Goal: Information Seeking & Learning: Learn about a topic

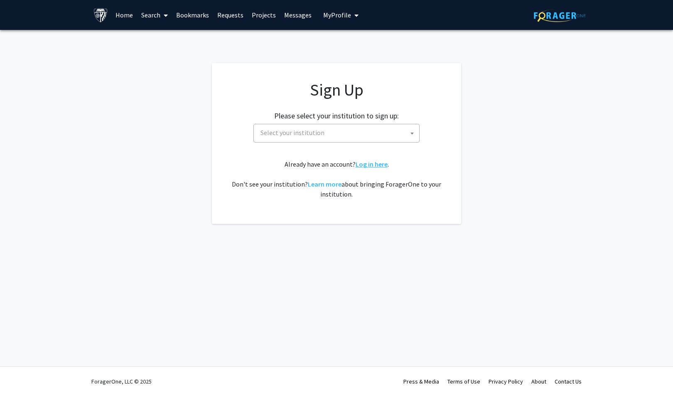
click at [368, 162] on link "Log in here" at bounding box center [372, 164] width 32 height 8
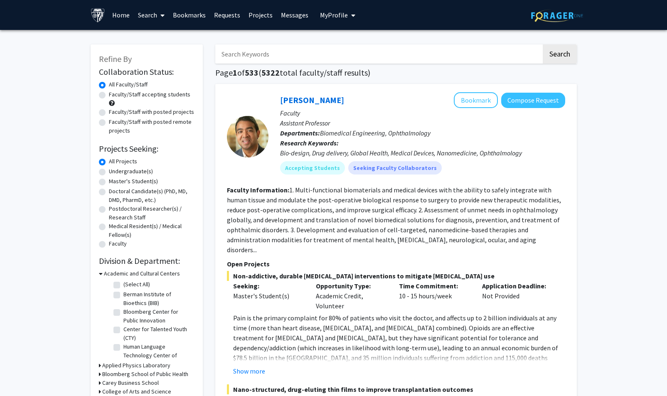
click at [258, 54] on input "Search Keywords" at bounding box center [378, 53] width 326 height 19
type input "als"
click at [542, 44] on button "Search" at bounding box center [559, 53] width 34 height 19
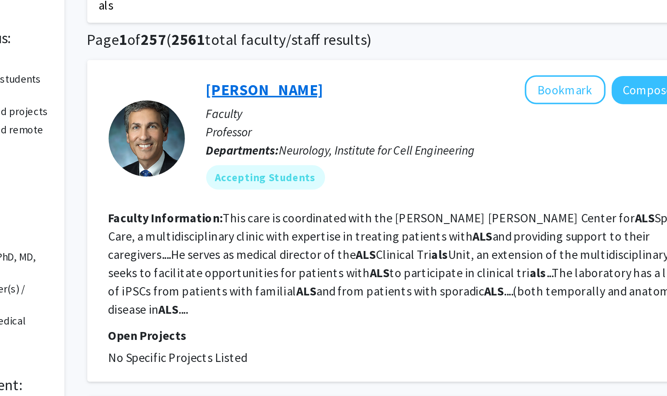
click at [322, 100] on link "[PERSON_NAME]" at bounding box center [312, 100] width 64 height 10
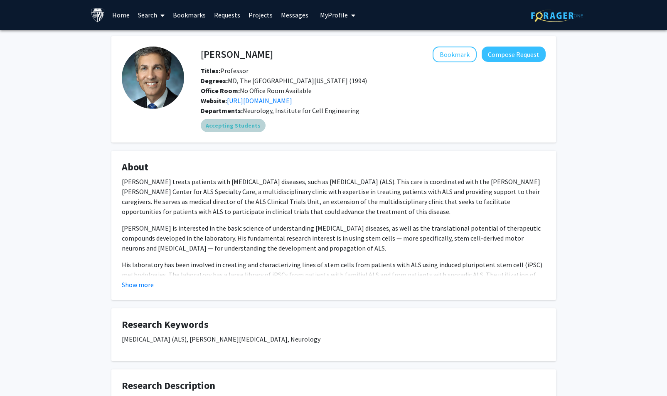
click at [231, 126] on mat-chip "Accepting Students" at bounding box center [233, 125] width 65 height 13
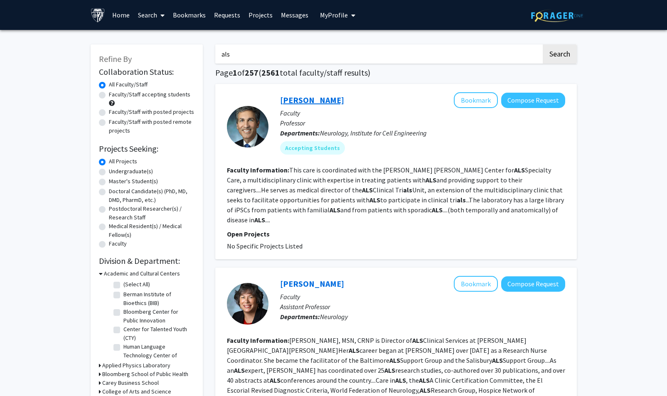
click at [332, 97] on link "[PERSON_NAME]" at bounding box center [312, 100] width 64 height 10
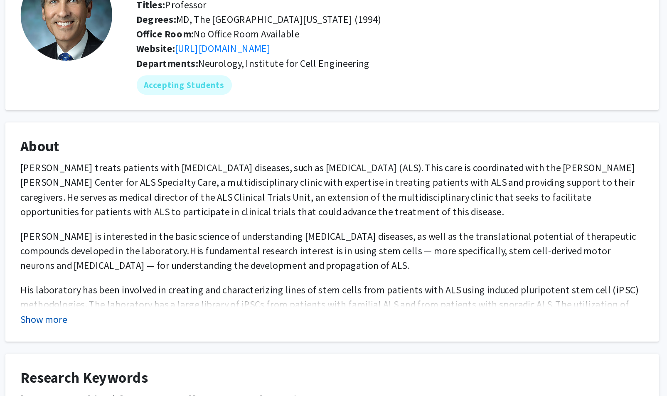
click at [139, 287] on button "Show more" at bounding box center [138, 285] width 32 height 10
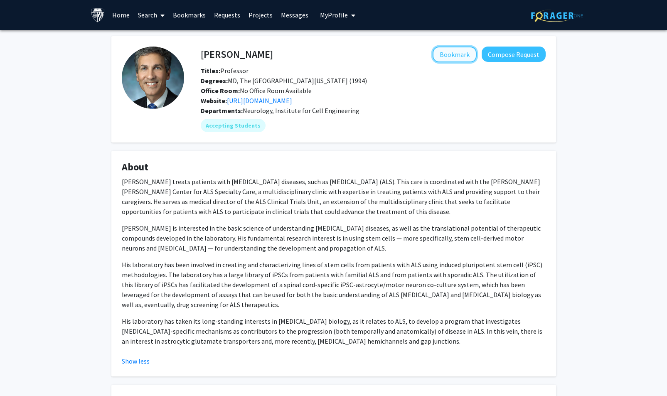
click at [452, 49] on button "Bookmark" at bounding box center [454, 55] width 44 height 16
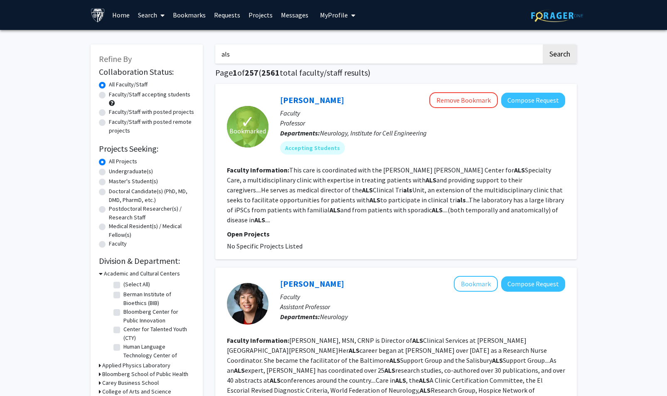
click at [260, 46] on input "als" at bounding box center [378, 53] width 326 height 19
click at [542, 44] on button "Search" at bounding box center [559, 53] width 34 height 19
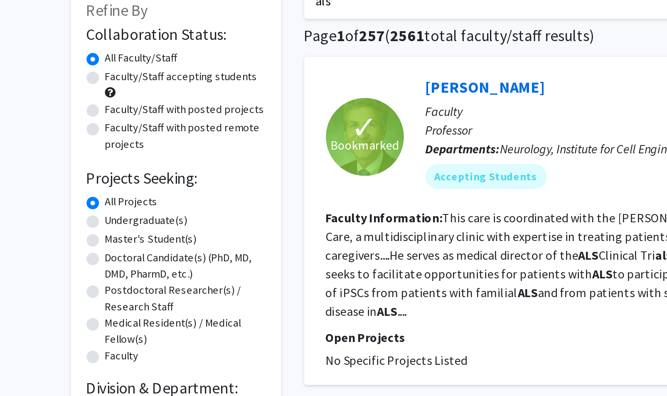
click at [135, 95] on label "Faculty/Staff accepting students" at bounding box center [149, 94] width 81 height 9
click at [114, 95] on input "Faculty/Staff accepting students" at bounding box center [111, 92] width 5 height 5
radio input "true"
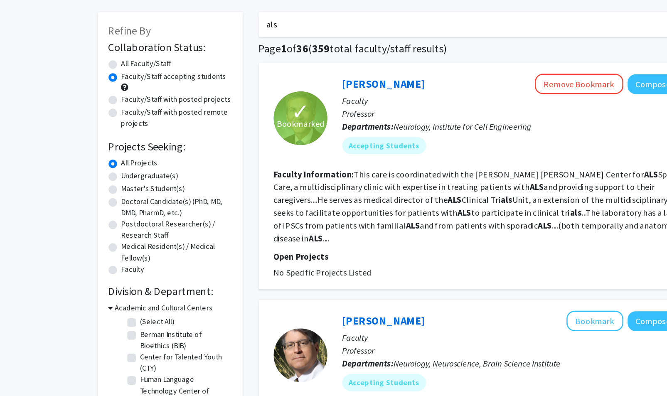
click at [133, 170] on label "Undergraduate(s)" at bounding box center [131, 171] width 44 height 9
click at [114, 170] on input "Undergraduate(s)" at bounding box center [111, 169] width 5 height 5
radio input "true"
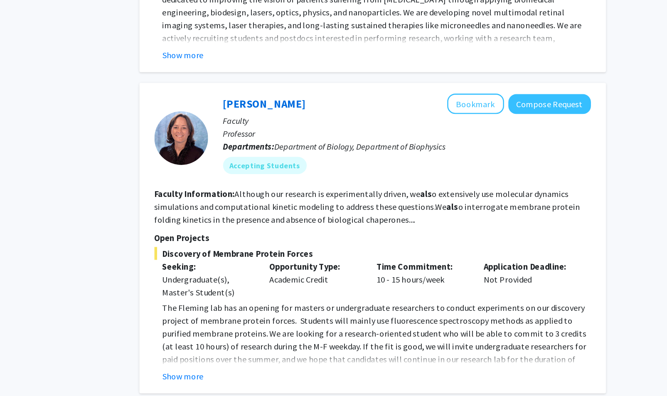
scroll to position [1700, 0]
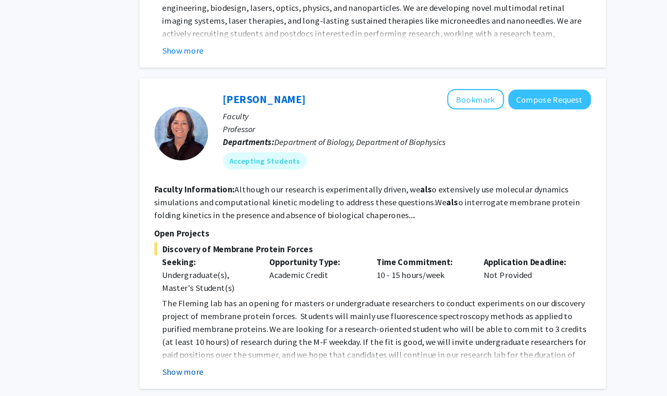
click at [261, 372] on button "Show more" at bounding box center [249, 377] width 32 height 10
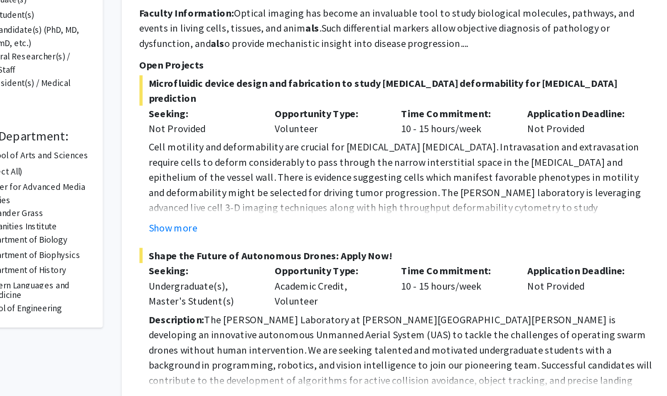
scroll to position [64, 0]
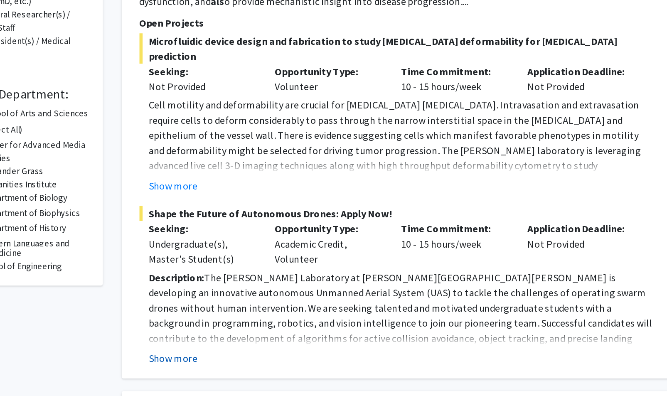
click at [246, 366] on button "Show more" at bounding box center [249, 371] width 32 height 10
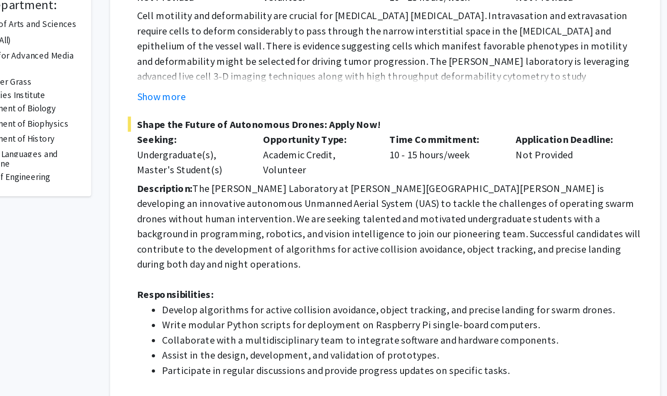
scroll to position [122, 0]
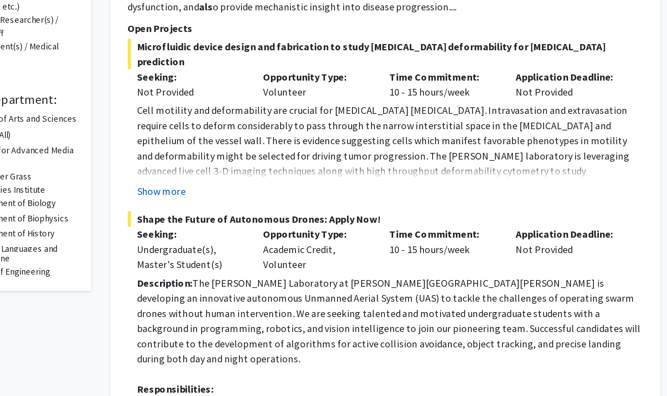
click at [262, 194] on button "Show more" at bounding box center [249, 199] width 32 height 10
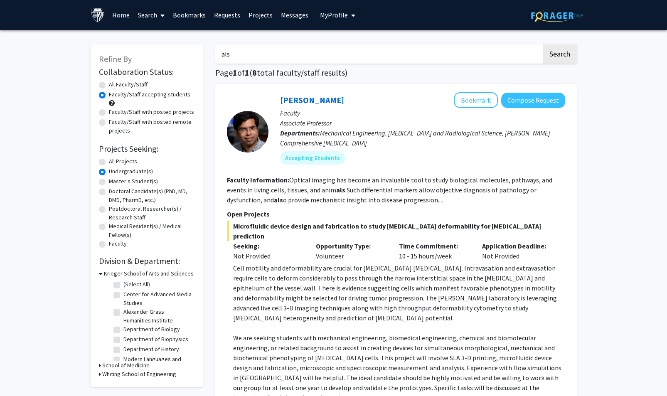
scroll to position [0, 0]
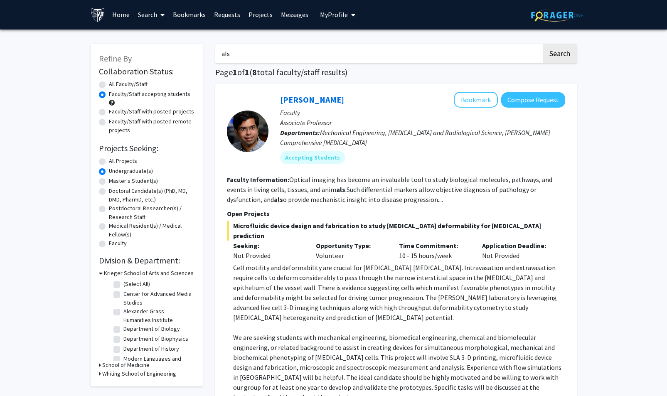
drag, startPoint x: 279, startPoint y: 60, endPoint x: 112, endPoint y: 39, distance: 168.6
click at [106, 170] on div "Undergraduate(s)" at bounding box center [147, 172] width 96 height 10
click at [557, 54] on button "Search" at bounding box center [559, 53] width 34 height 19
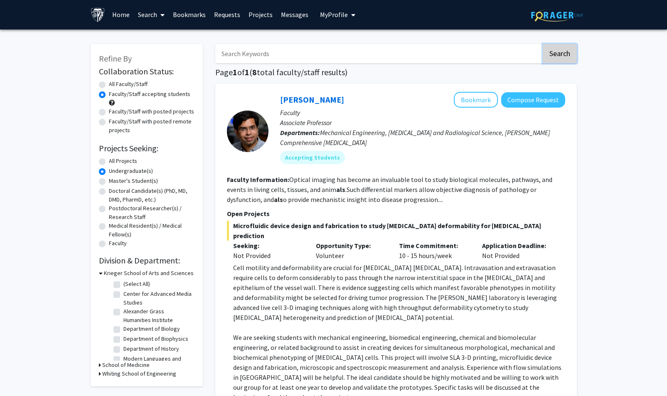
radio input "true"
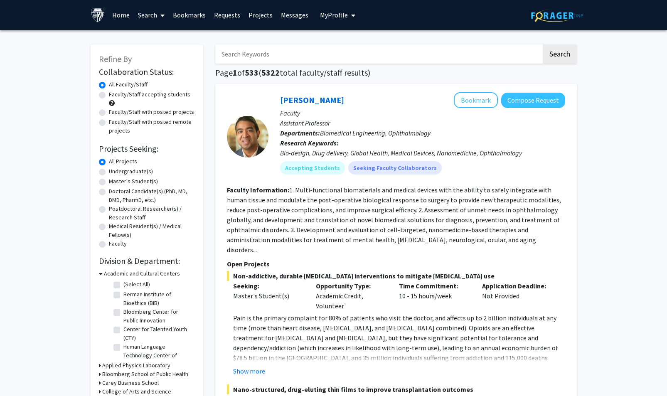
click at [114, 171] on label "Undergraduate(s)" at bounding box center [131, 171] width 44 height 9
click at [114, 171] on input "Undergraduate(s)" at bounding box center [111, 169] width 5 height 5
radio input "true"
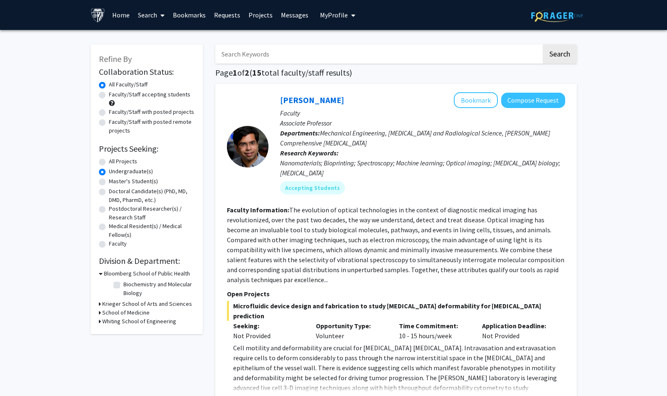
click at [146, 91] on label "Faculty/Staff accepting students" at bounding box center [149, 94] width 81 height 9
click at [114, 91] on input "Faculty/Staff accepting students" at bounding box center [111, 92] width 5 height 5
radio input "true"
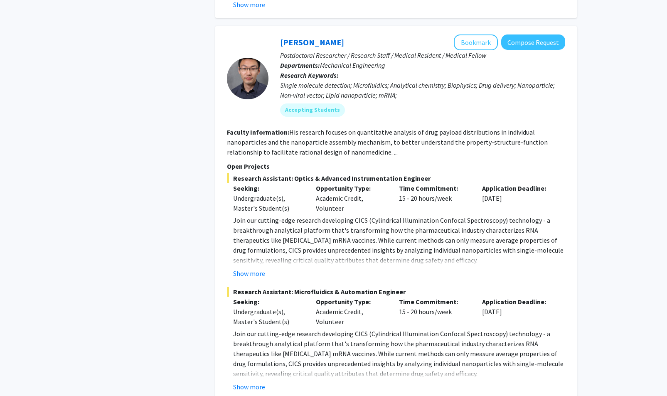
scroll to position [1597, 0]
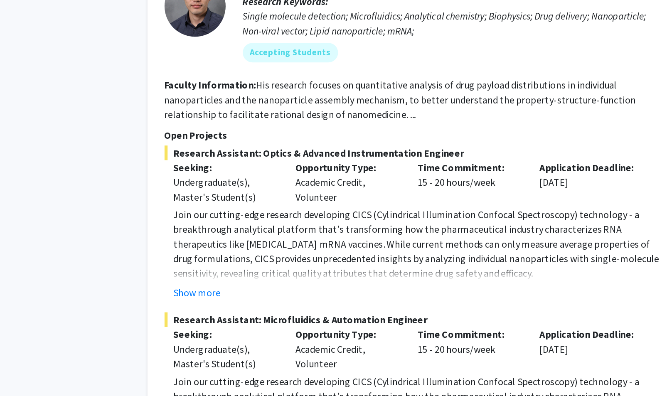
click at [247, 228] on fg-project-list "Research Assistant: Optics & Advanced Instrumentation Engineer Seeking: Undergr…" at bounding box center [396, 339] width 338 height 332
click at [246, 268] on button "Show more" at bounding box center [249, 273] width 32 height 10
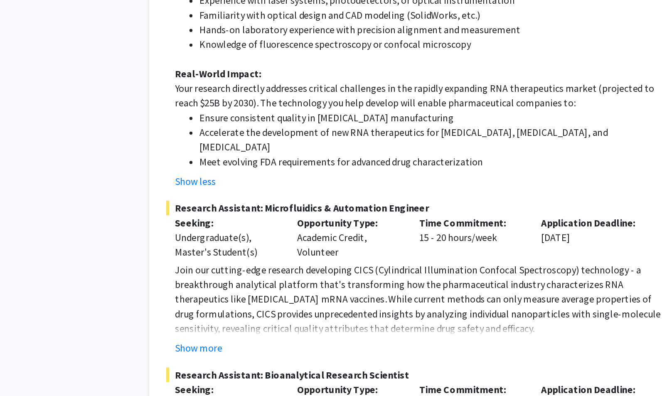
scroll to position [1900, 0]
click at [249, 358] on button "Show more" at bounding box center [249, 363] width 32 height 10
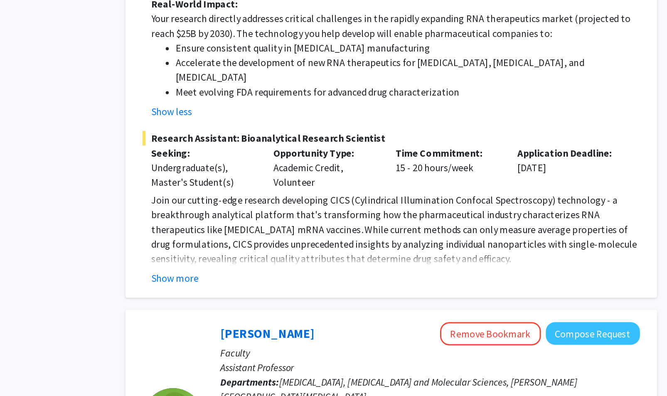
scroll to position [2360, 0]
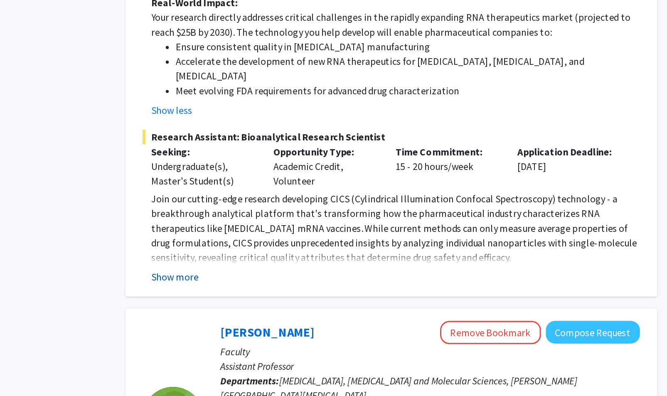
click at [251, 310] on button "Show more" at bounding box center [249, 315] width 32 height 10
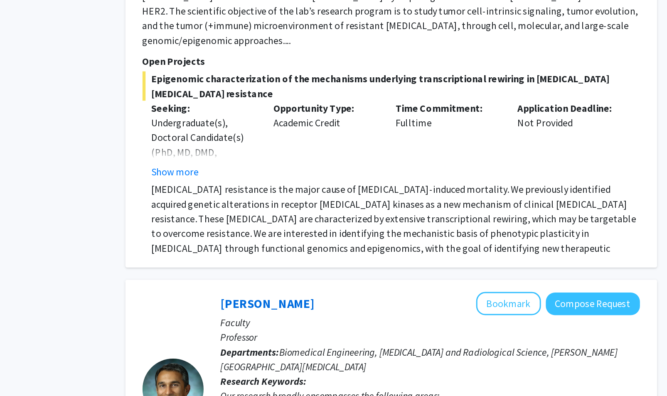
scroll to position [3940, 0]
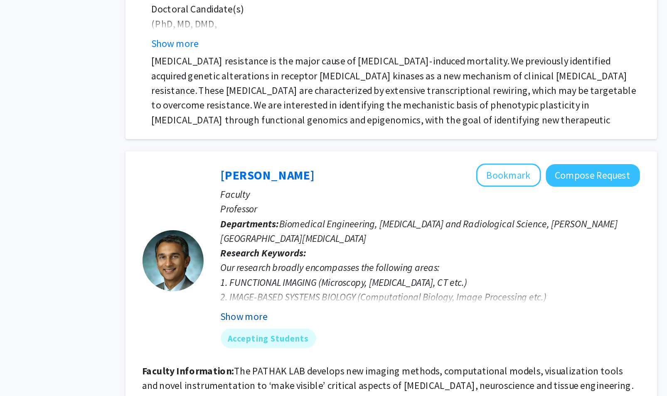
click at [301, 336] on button "Show more" at bounding box center [296, 341] width 32 height 10
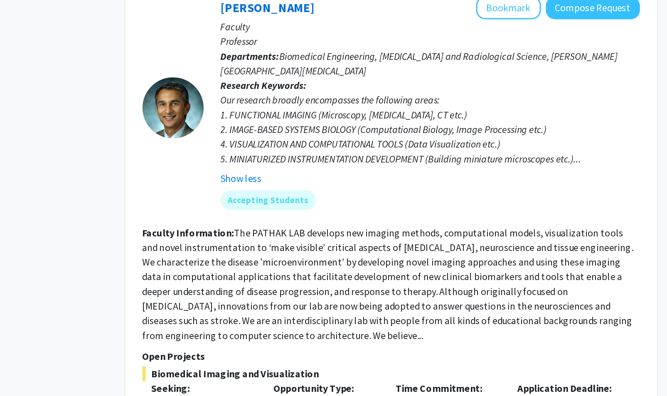
scroll to position [4055, 0]
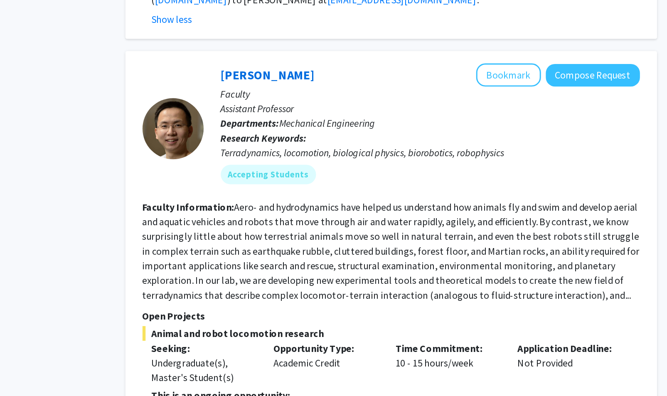
scroll to position [4443, 0]
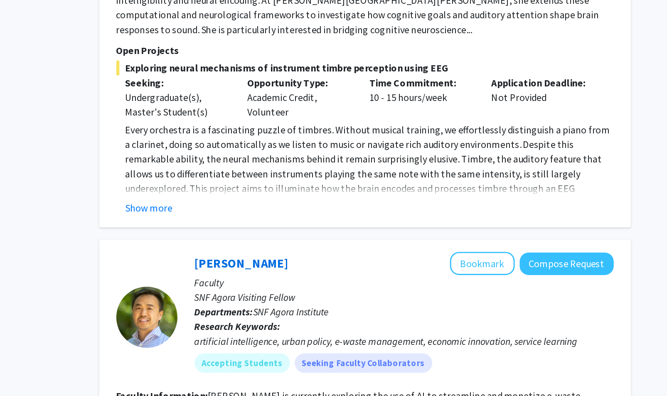
scroll to position [432, 0]
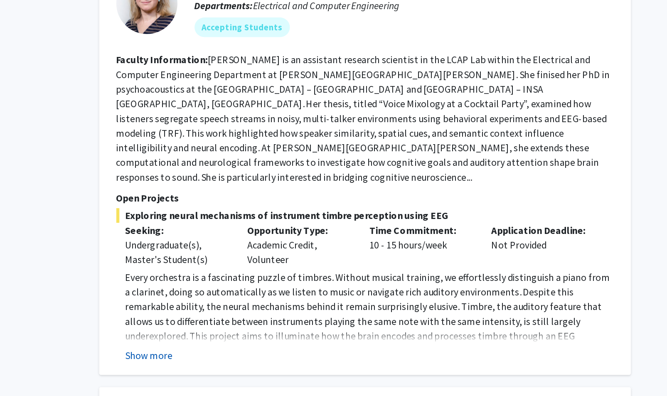
click at [246, 262] on button "Show more" at bounding box center [249, 267] width 32 height 10
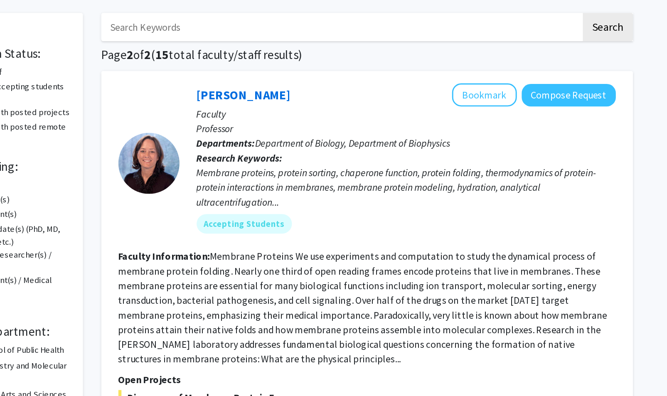
scroll to position [0, 0]
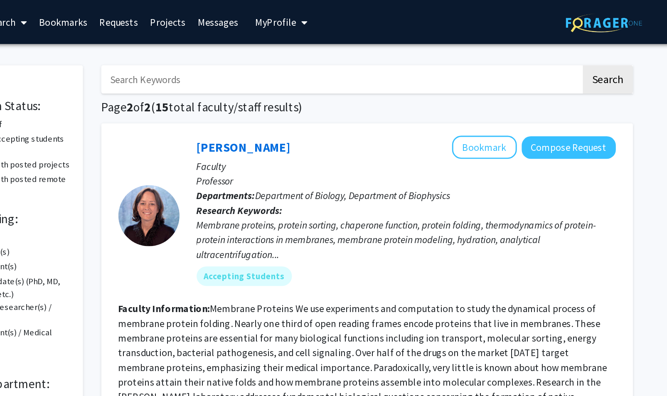
click at [237, 58] on input "Search Keywords" at bounding box center [378, 53] width 326 height 19
type input "volunteer"
click at [542, 44] on button "Search" at bounding box center [559, 53] width 34 height 19
radio input "true"
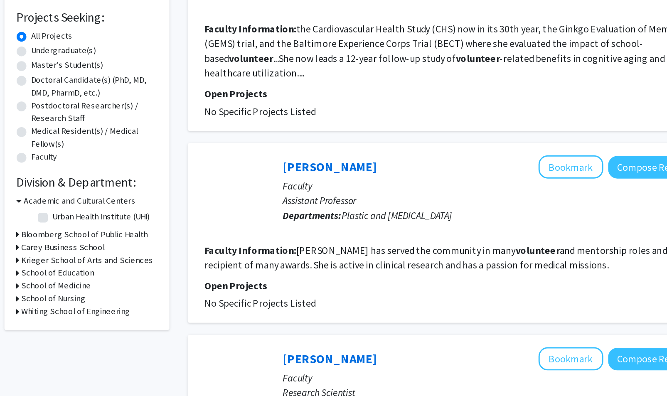
scroll to position [11, 0]
